Goal: Book appointment/travel/reservation

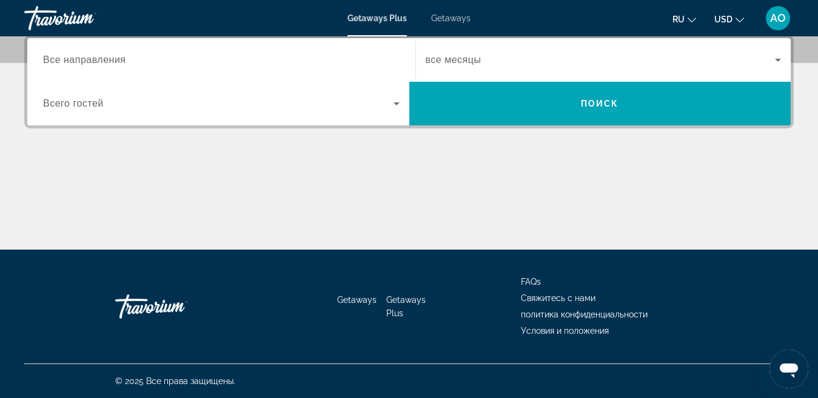
scroll to position [240, 0]
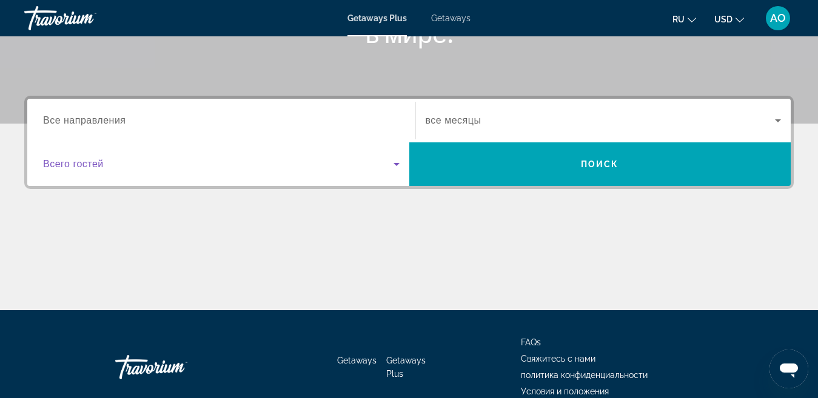
click at [144, 168] on span "Search widget" at bounding box center [218, 164] width 350 height 15
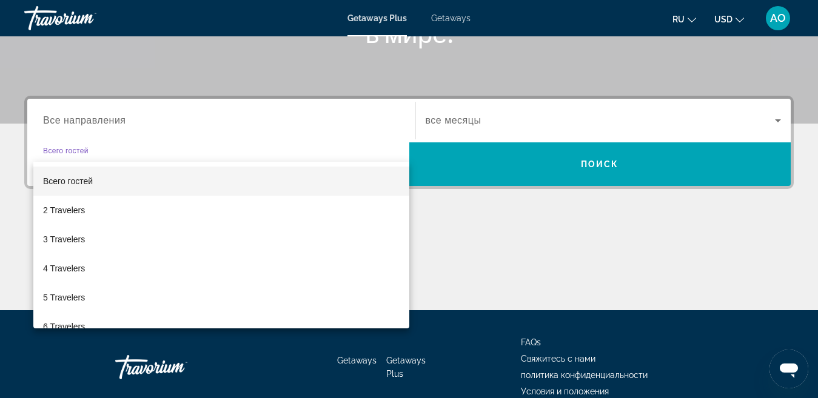
scroll to position [296, 0]
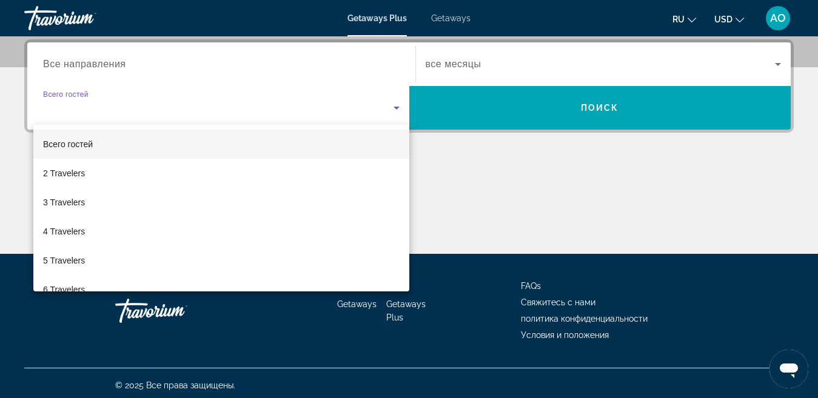
click at [178, 92] on div at bounding box center [409, 199] width 818 height 398
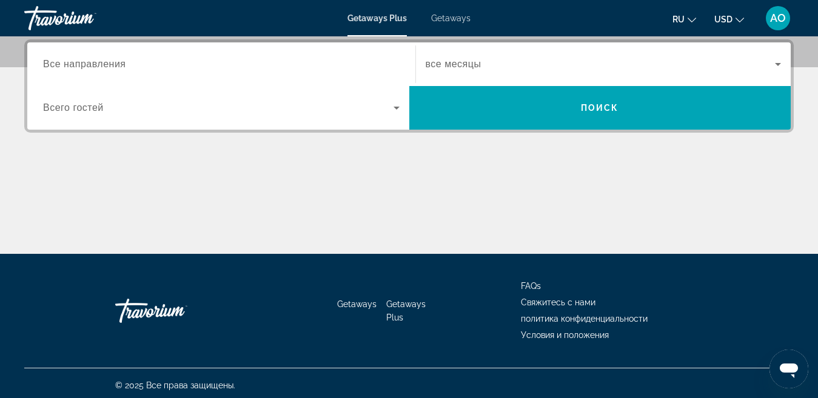
click at [170, 69] on input "Destination Все направления" at bounding box center [221, 65] width 356 height 15
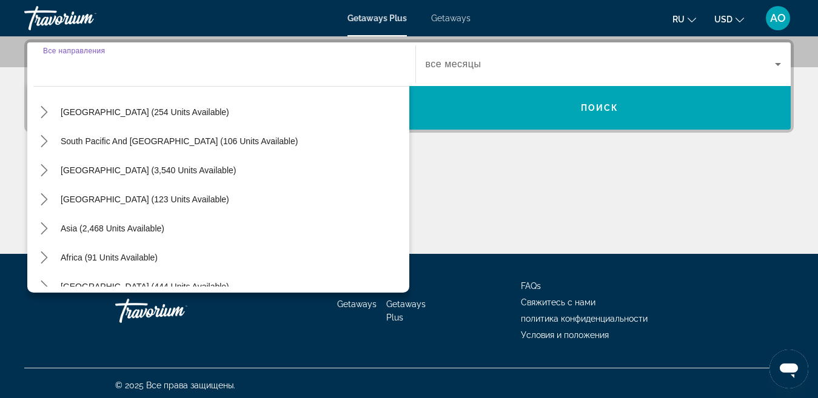
scroll to position [196, 0]
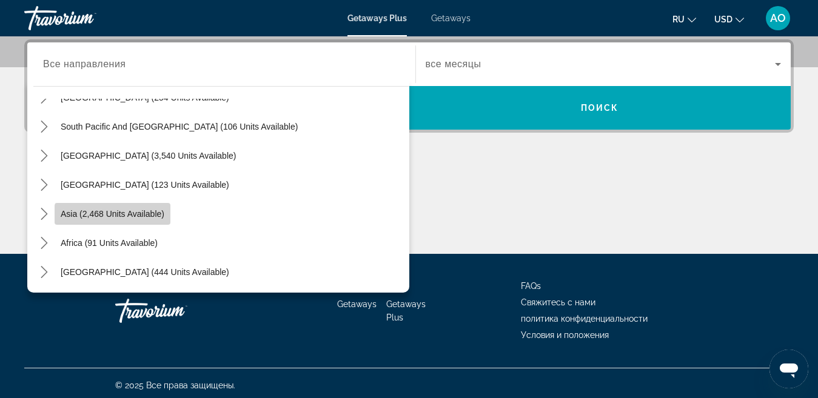
click at [152, 216] on span "Asia (2,468 units available)" at bounding box center [113, 214] width 104 height 10
type input "**********"
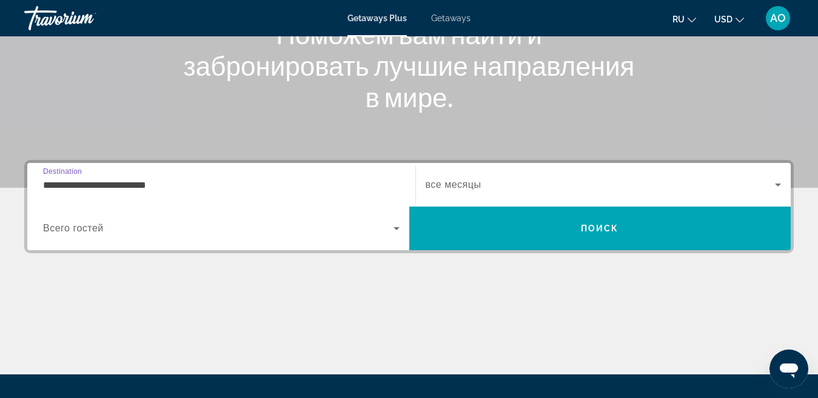
scroll to position [175, 0]
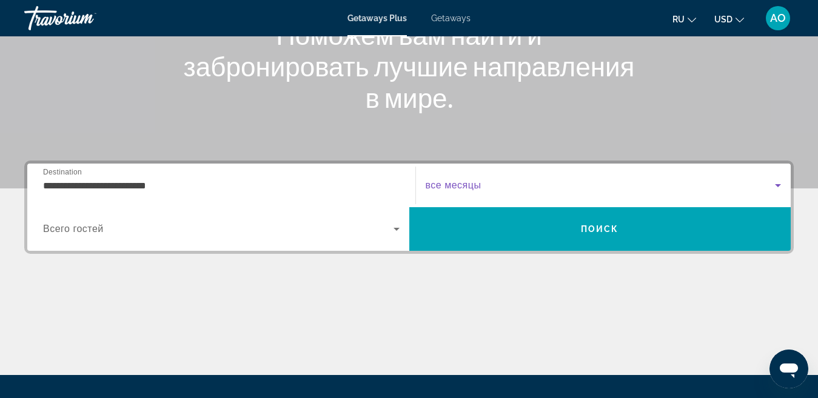
click at [771, 184] on icon "Search widget" at bounding box center [777, 185] width 15 height 15
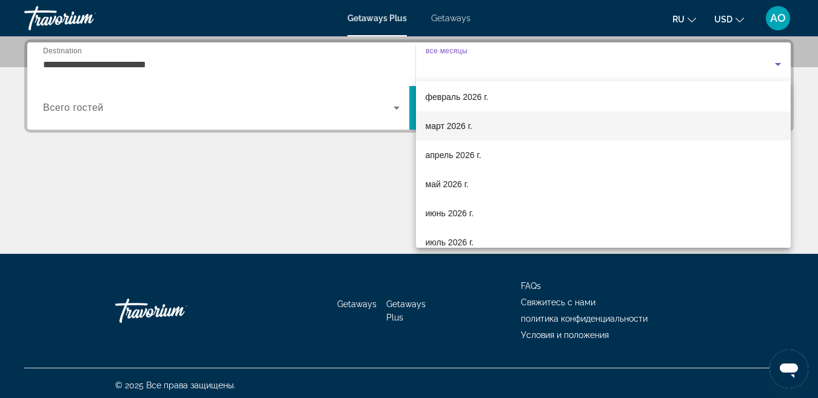
scroll to position [182, 0]
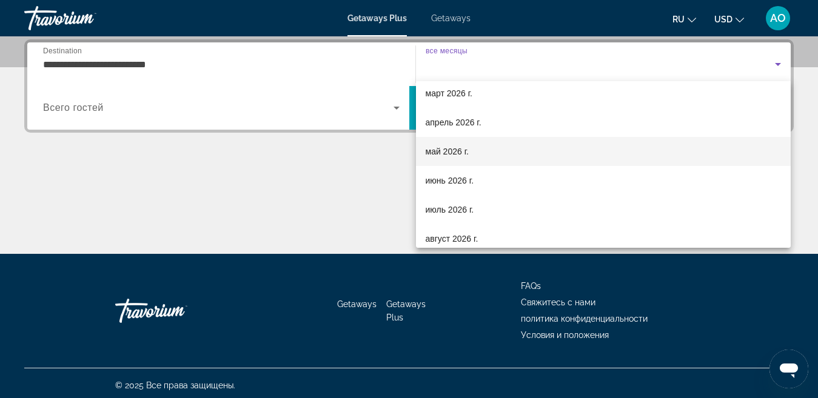
click at [464, 148] on span "май 2026 г." at bounding box center [446, 151] width 43 height 15
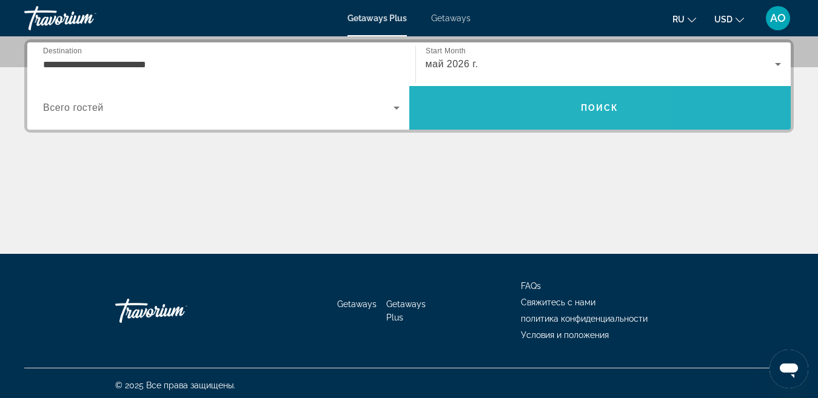
click at [578, 116] on span "Search" at bounding box center [600, 107] width 382 height 29
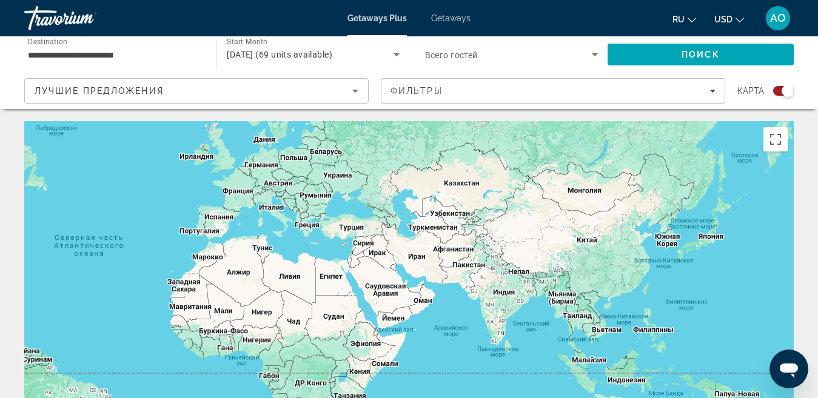
drag, startPoint x: 644, startPoint y: 280, endPoint x: 356, endPoint y: 241, distance: 291.1
click at [356, 241] on div "Main content" at bounding box center [408, 303] width 769 height 364
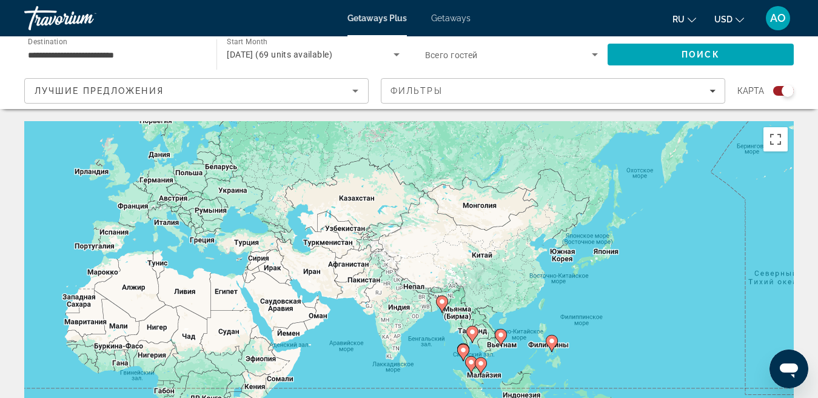
drag, startPoint x: 506, startPoint y: 296, endPoint x: 419, endPoint y: 315, distance: 88.7
click at [419, 315] on div "Чтобы активировать перетаскивание с помощью клавиатуры, нажмите Alt + Ввод. Пос…" at bounding box center [408, 303] width 769 height 364
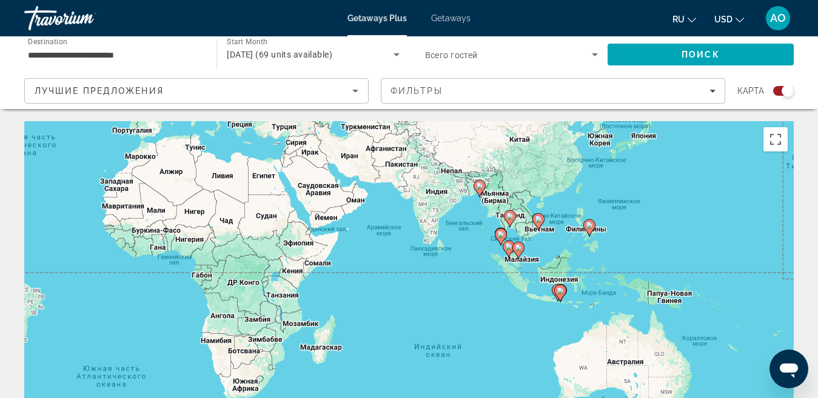
drag, startPoint x: 410, startPoint y: 262, endPoint x: 432, endPoint y: 113, distance: 150.6
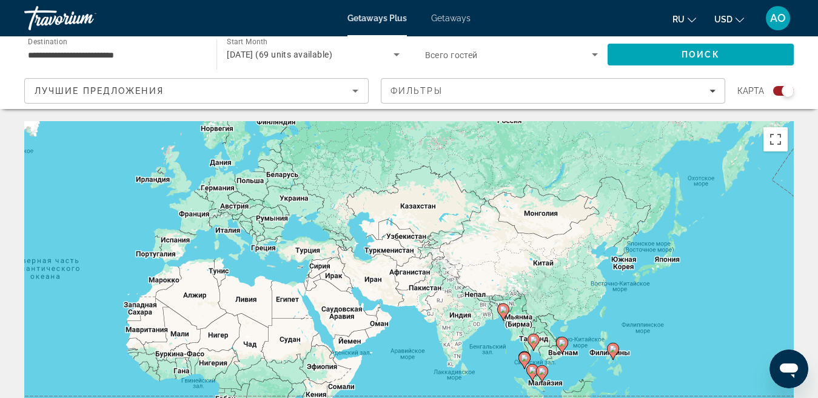
drag, startPoint x: 480, startPoint y: 236, endPoint x: 528, endPoint y: 408, distance: 178.1
click at [528, 398] on html "**********" at bounding box center [409, 199] width 818 height 398
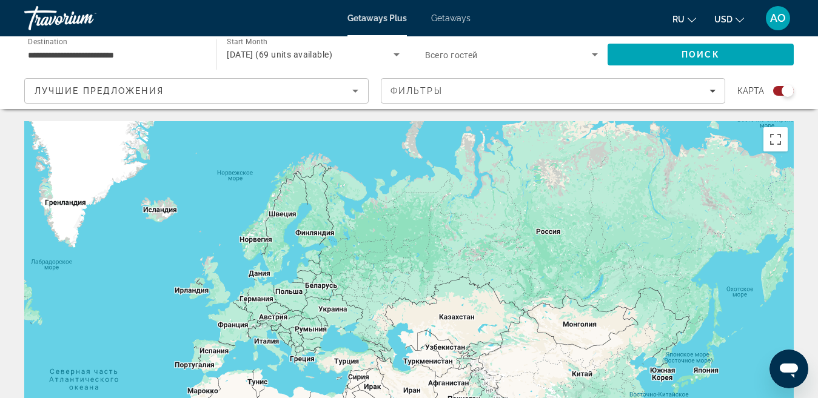
drag, startPoint x: 477, startPoint y: 253, endPoint x: 489, endPoint y: 314, distance: 61.8
click at [489, 314] on div "Чтобы активировать перетаскивание с помощью клавиатуры, нажмите Alt + Ввод. Пос…" at bounding box center [408, 303] width 769 height 364
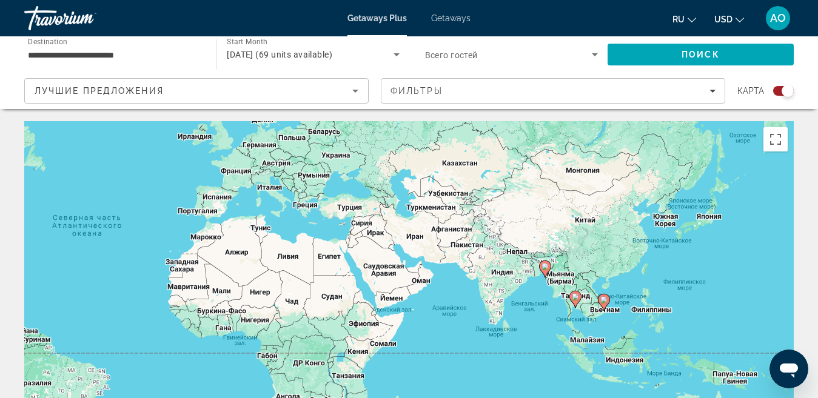
drag, startPoint x: 483, startPoint y: 346, endPoint x: 473, endPoint y: 166, distance: 180.3
click at [473, 166] on div "Чтобы активировать перетаскивание с помощью клавиатуры, нажмите Alt + Ввод. Пос…" at bounding box center [408, 303] width 769 height 364
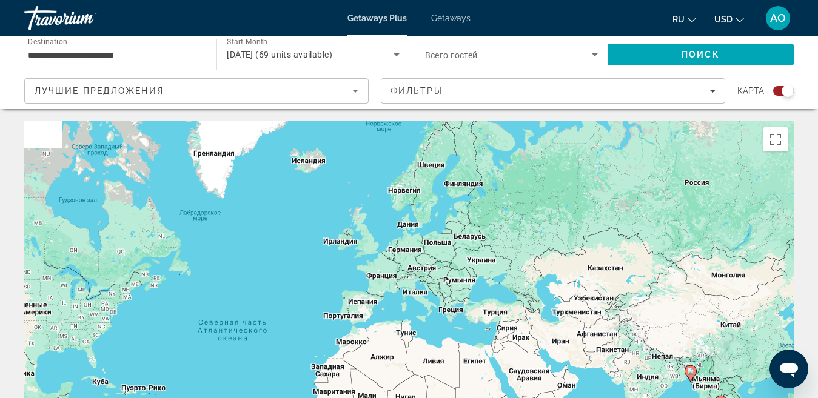
drag, startPoint x: 454, startPoint y: 285, endPoint x: 599, endPoint y: 415, distance: 194.0
click at [599, 398] on html "**********" at bounding box center [409, 199] width 818 height 398
